Goal: Information Seeking & Learning: Learn about a topic

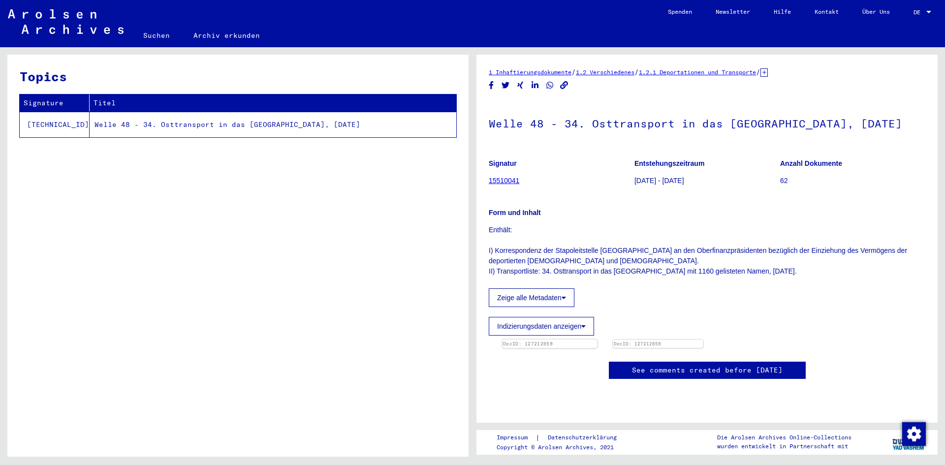
click at [597, 340] on img at bounding box center [549, 340] width 95 height 0
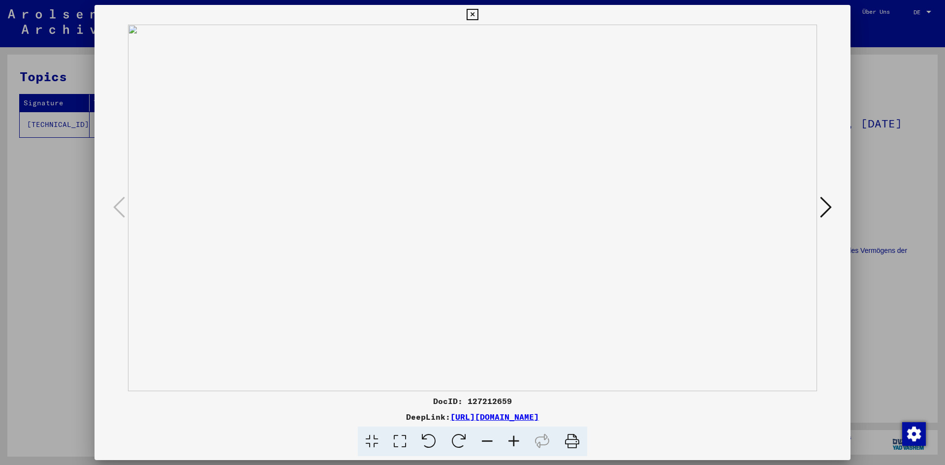
click at [516, 440] on icon at bounding box center [514, 442] width 27 height 30
drag, startPoint x: 760, startPoint y: 233, endPoint x: 748, endPoint y: 200, distance: 35.0
click at [748, 200] on img at bounding box center [472, 183] width 689 height 416
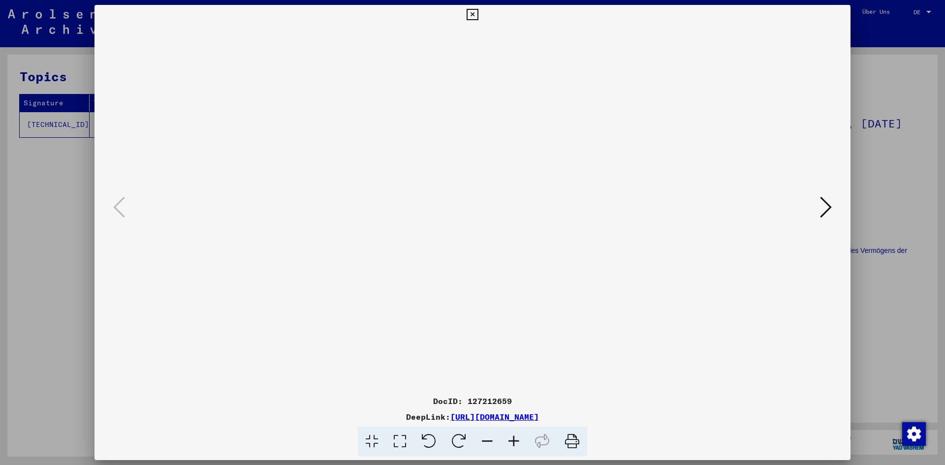
click at [747, 202] on img at bounding box center [472, 183] width 689 height 416
click at [823, 210] on icon at bounding box center [826, 207] width 12 height 24
click at [119, 214] on icon at bounding box center [119, 207] width 12 height 24
click at [517, 441] on icon at bounding box center [514, 442] width 27 height 30
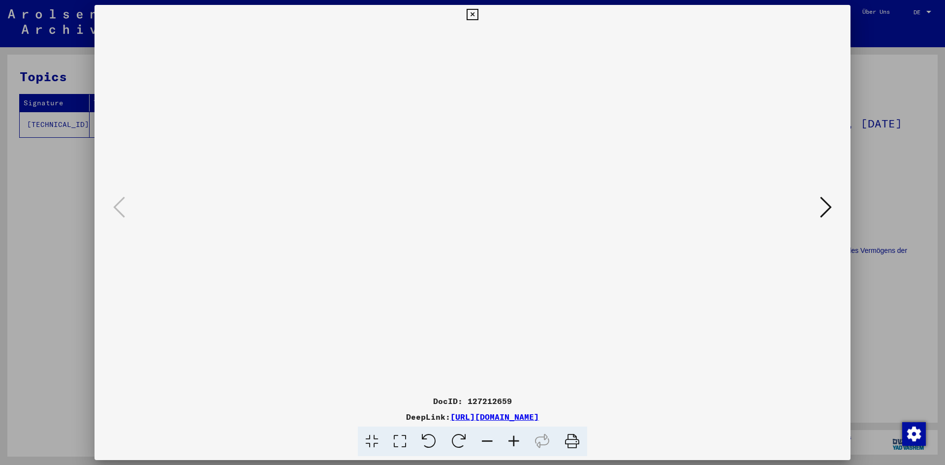
click at [517, 441] on icon at bounding box center [514, 442] width 27 height 30
click at [515, 444] on icon at bounding box center [514, 442] width 27 height 30
drag, startPoint x: 217, startPoint y: 248, endPoint x: 213, endPoint y: 294, distance: 46.9
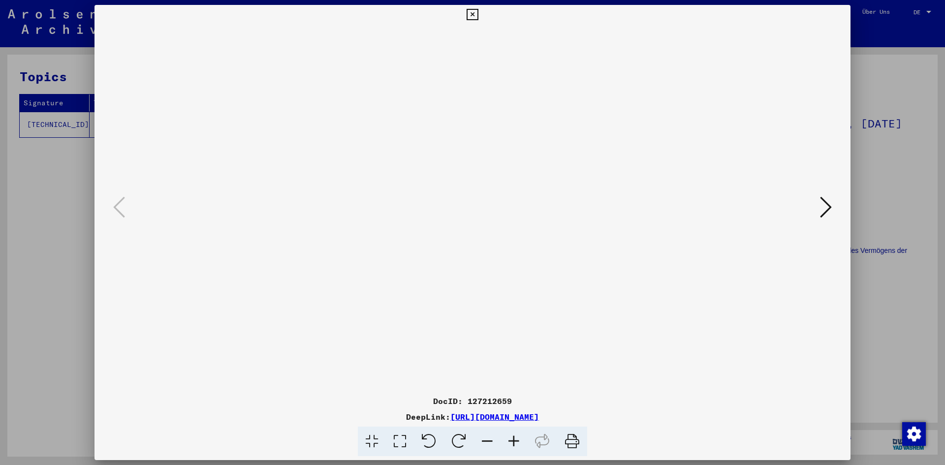
click at [240, 294] on img at bounding box center [472, 252] width 465 height 465
drag, startPoint x: 198, startPoint y: 328, endPoint x: 180, endPoint y: 362, distance: 38.8
click at [240, 362] on img at bounding box center [472, 257] width 465 height 465
drag, startPoint x: 600, startPoint y: 168, endPoint x: 378, endPoint y: 180, distance: 222.9
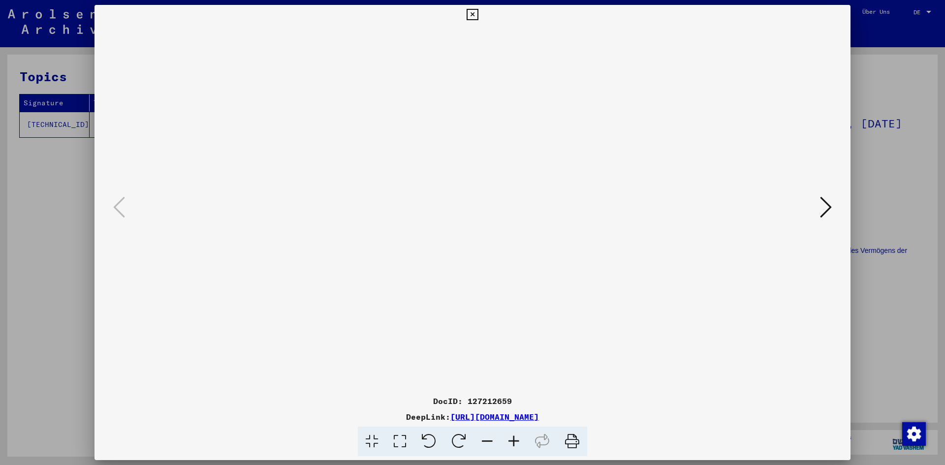
click at [378, 180] on img at bounding box center [472, 257] width 465 height 465
drag, startPoint x: 604, startPoint y: 170, endPoint x: 471, endPoint y: 164, distance: 133.1
click at [471, 164] on img at bounding box center [472, 250] width 465 height 465
click at [486, 443] on icon at bounding box center [487, 442] width 27 height 30
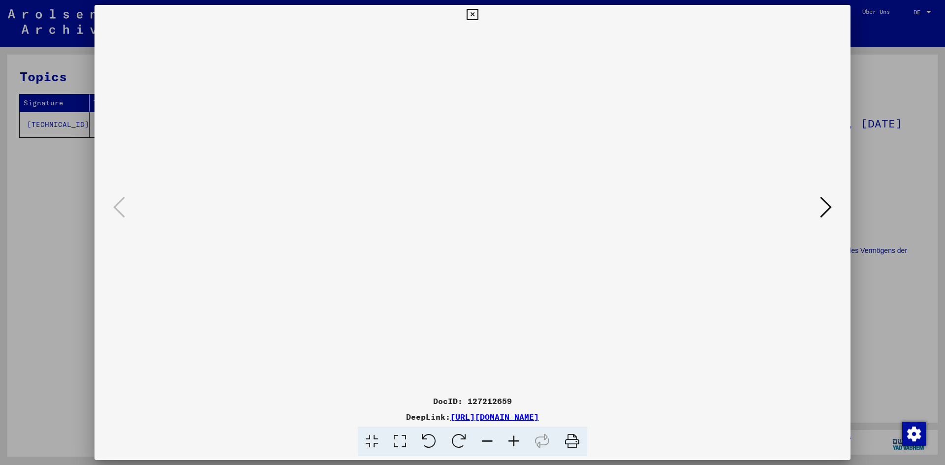
scroll to position [12, 0]
drag, startPoint x: 261, startPoint y: 285, endPoint x: 260, endPoint y: 310, distance: 25.7
click at [260, 310] on img at bounding box center [473, 232] width 441 height 441
drag, startPoint x: 557, startPoint y: 113, endPoint x: 544, endPoint y: 101, distance: 18.1
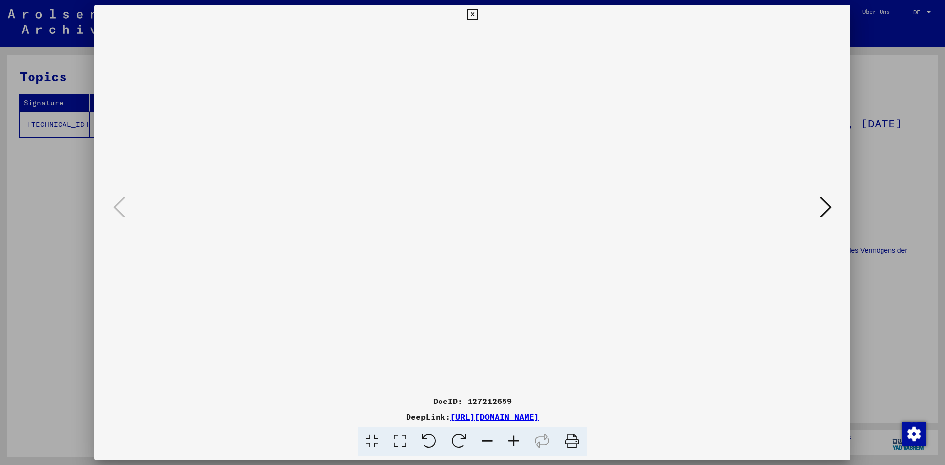
click at [544, 101] on img at bounding box center [473, 220] width 441 height 441
click at [473, 10] on icon at bounding box center [472, 15] width 11 height 12
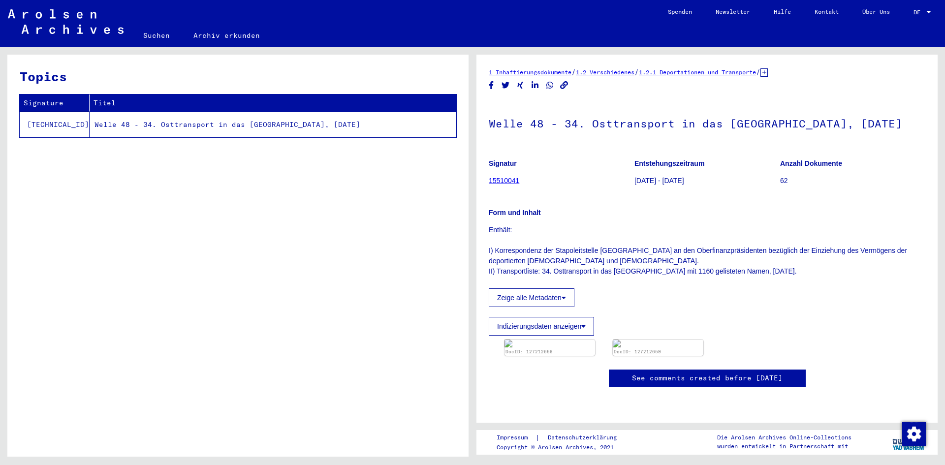
scroll to position [178, 0]
